Goal: Navigation & Orientation: Find specific page/section

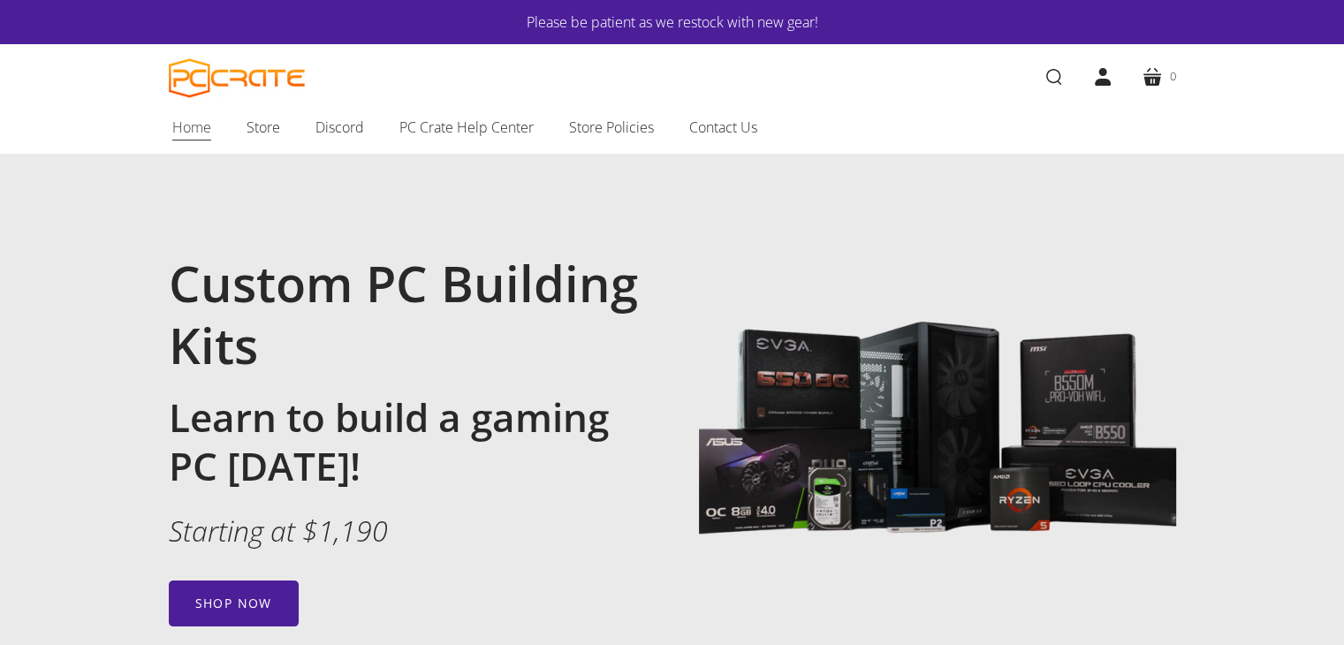
click at [177, 138] on span "Home" at bounding box center [191, 127] width 39 height 23
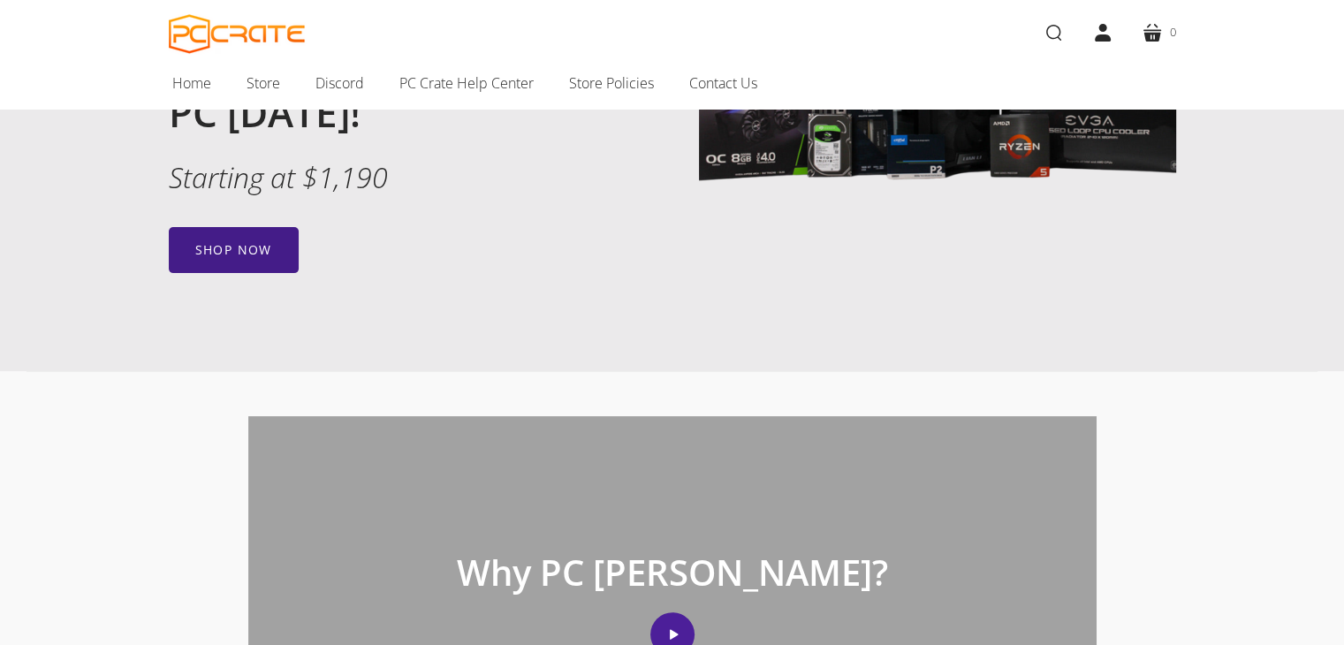
click at [224, 257] on link "Shop now" at bounding box center [234, 250] width 130 height 46
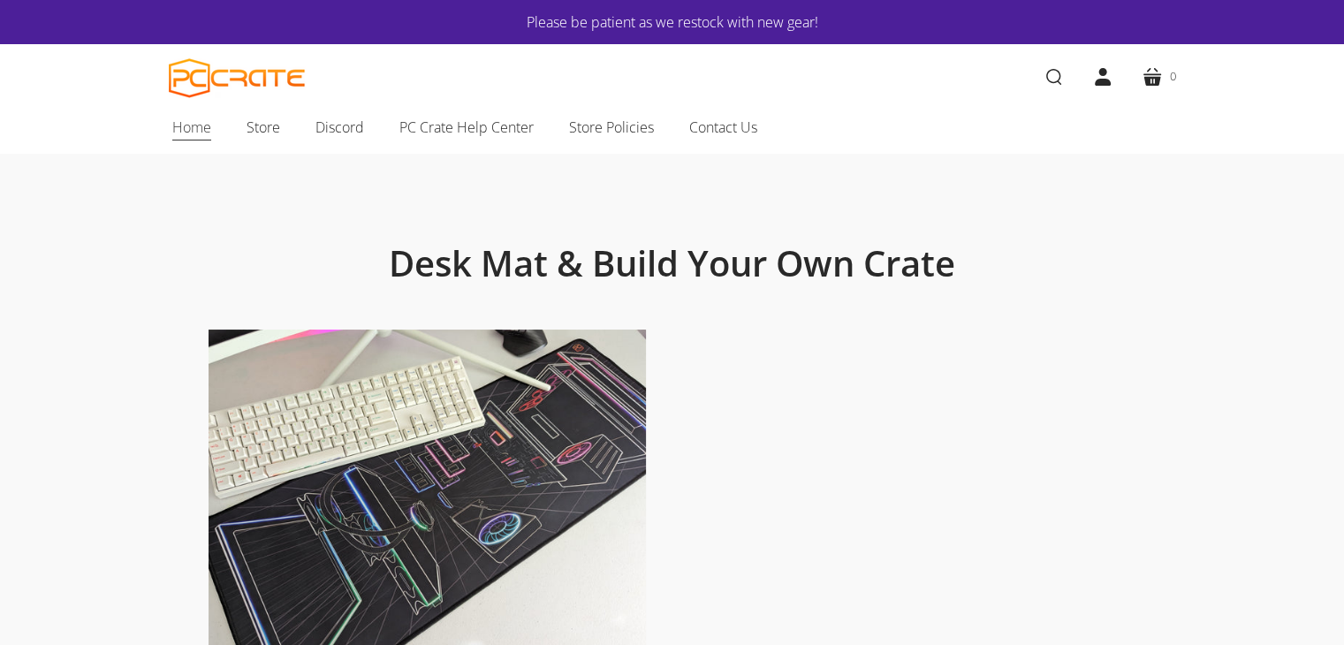
click at [188, 137] on span "Home" at bounding box center [191, 127] width 39 height 23
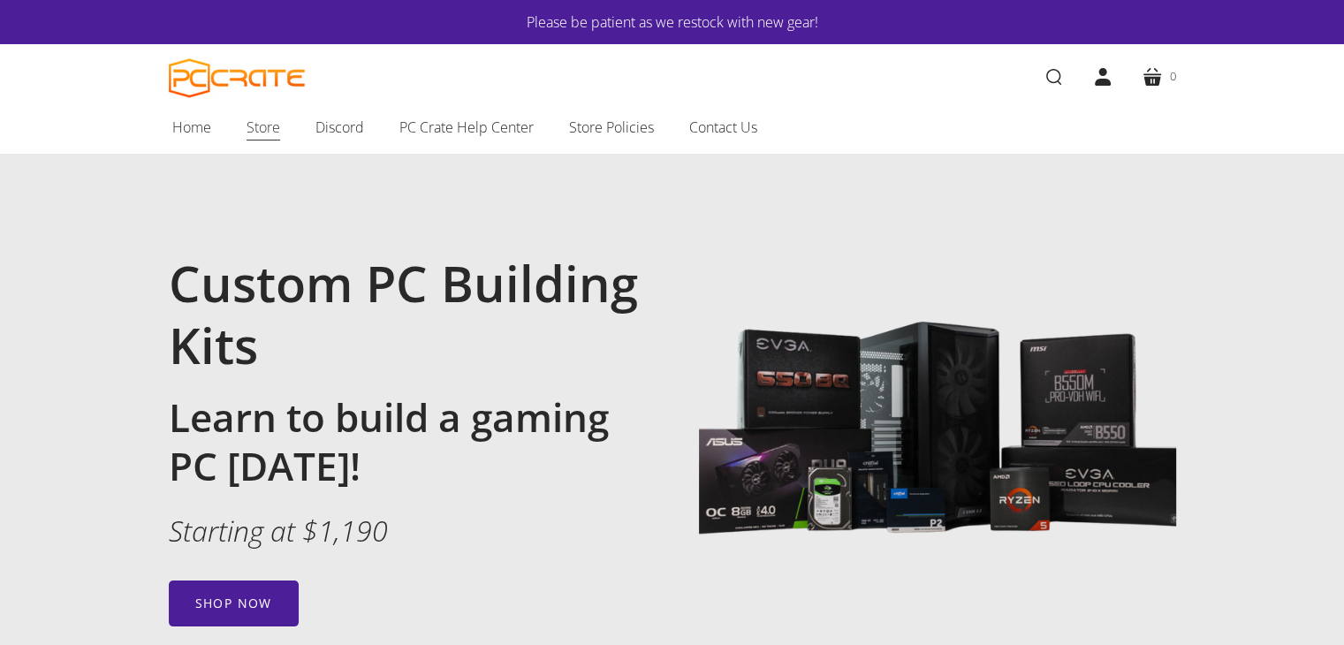
click at [283, 137] on link "Store" at bounding box center [263, 127] width 69 height 37
